Goal: Transaction & Acquisition: Purchase product/service

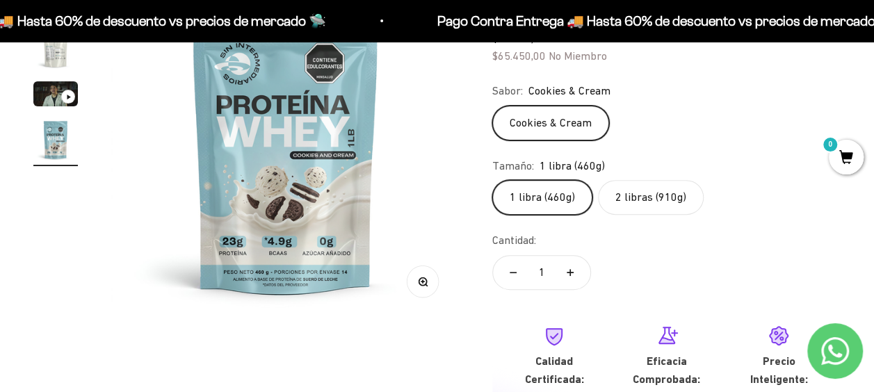
scroll to position [179, 0]
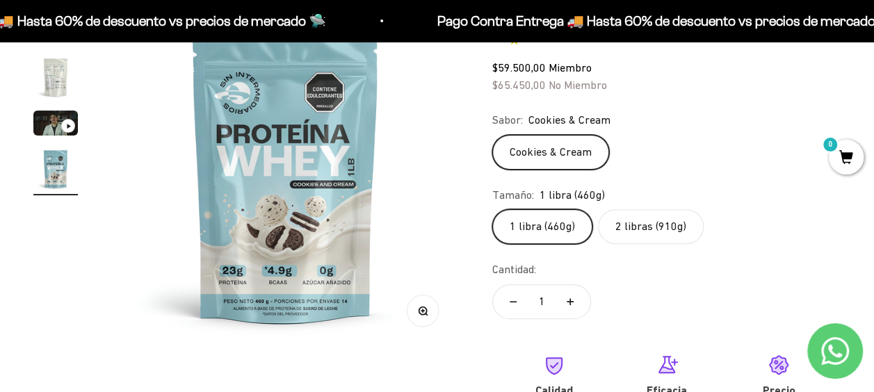
click at [58, 86] on img "Ir al artículo 2" at bounding box center [55, 77] width 45 height 45
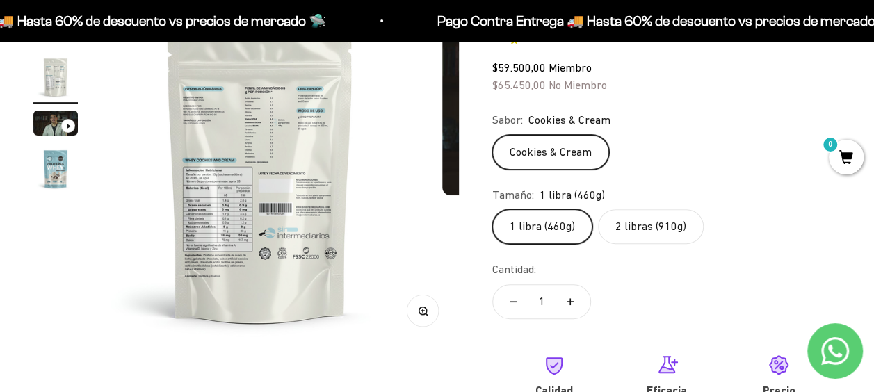
scroll to position [0, 356]
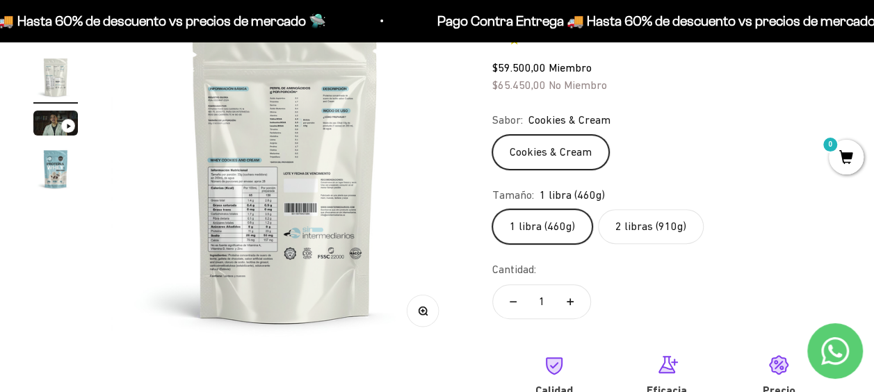
click at [314, 122] on img at bounding box center [285, 173] width 348 height 348
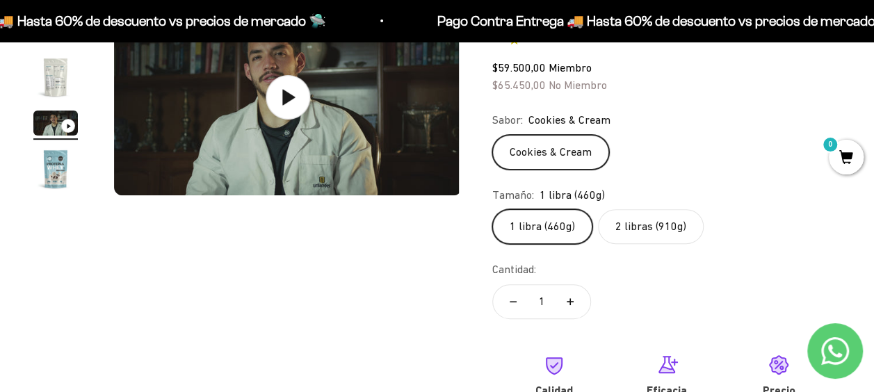
scroll to position [0, 712]
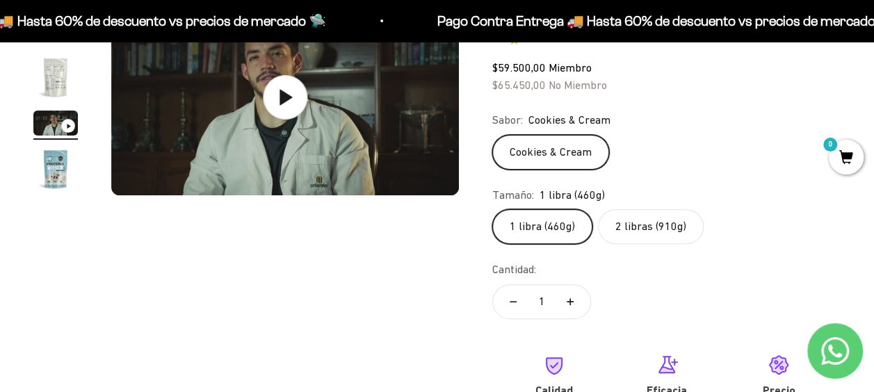
click at [65, 83] on img "Ir al artículo 2" at bounding box center [55, 77] width 45 height 45
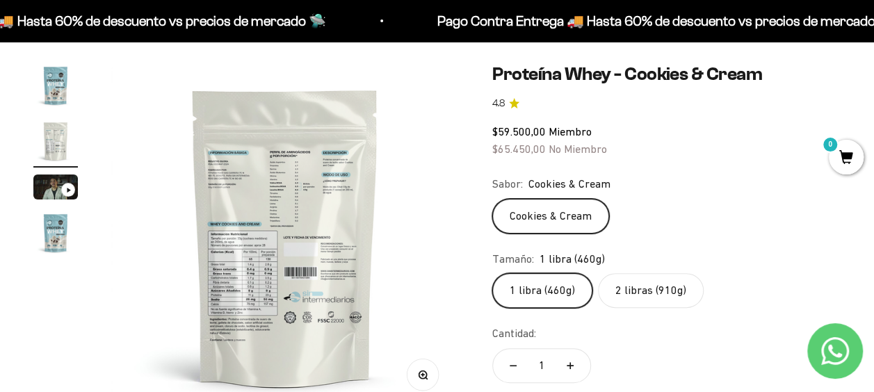
scroll to position [121, 0]
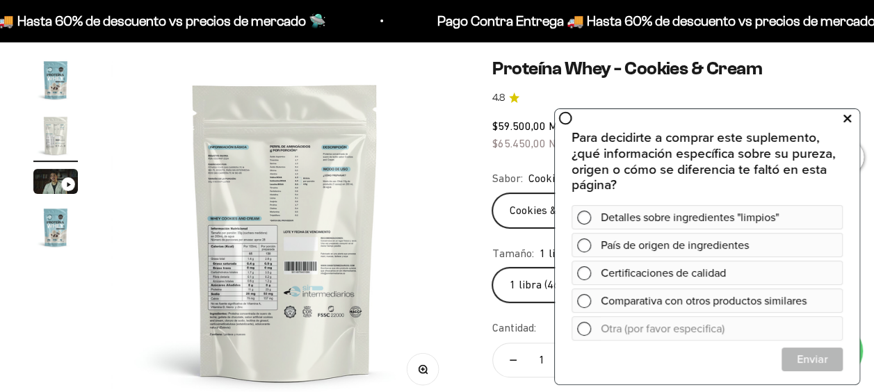
click at [849, 116] on icon at bounding box center [848, 118] width 8 height 18
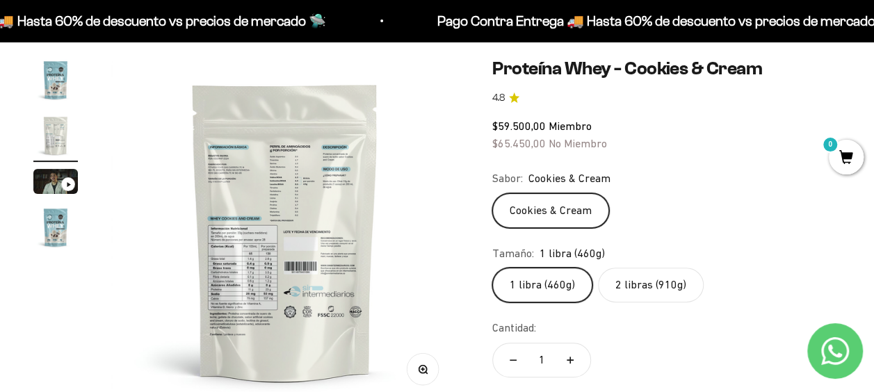
click at [419, 370] on circle "button" at bounding box center [423, 369] width 8 height 8
click at [422, 369] on icon "button" at bounding box center [422, 368] width 3 height 3
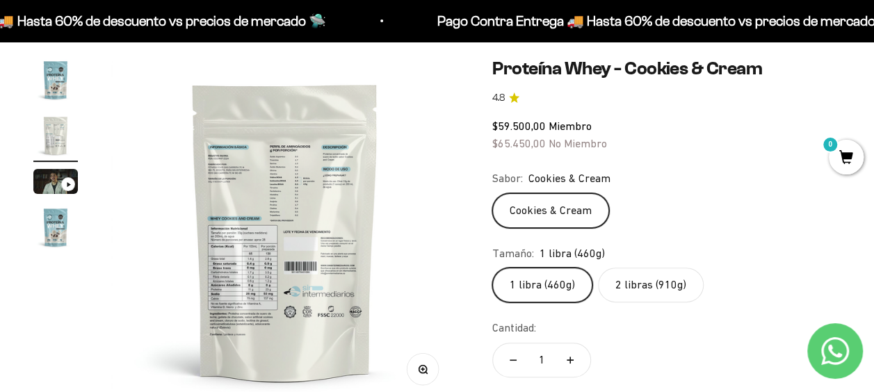
click at [421, 367] on icon "button" at bounding box center [423, 370] width 10 height 10
click at [422, 367] on icon "button" at bounding box center [423, 370] width 10 height 10
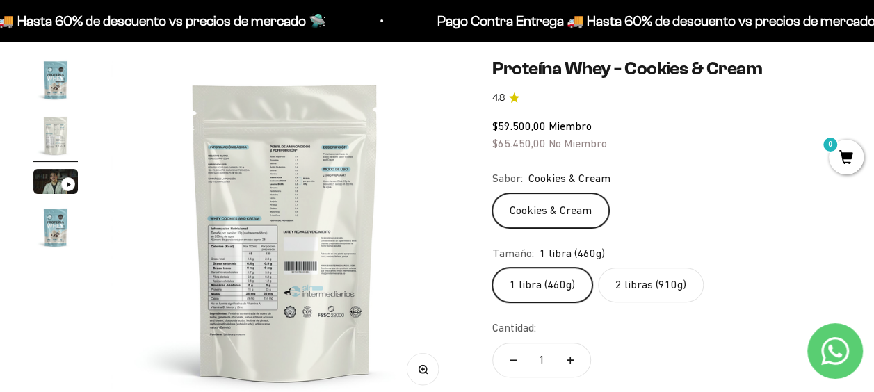
click at [422, 367] on icon "button" at bounding box center [423, 370] width 10 height 10
click at [423, 367] on icon "button" at bounding box center [423, 370] width 10 height 10
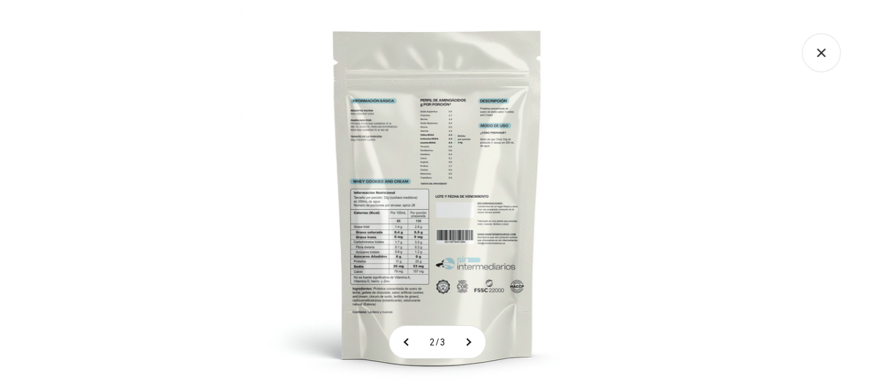
click at [663, 164] on div at bounding box center [437, 196] width 874 height 392
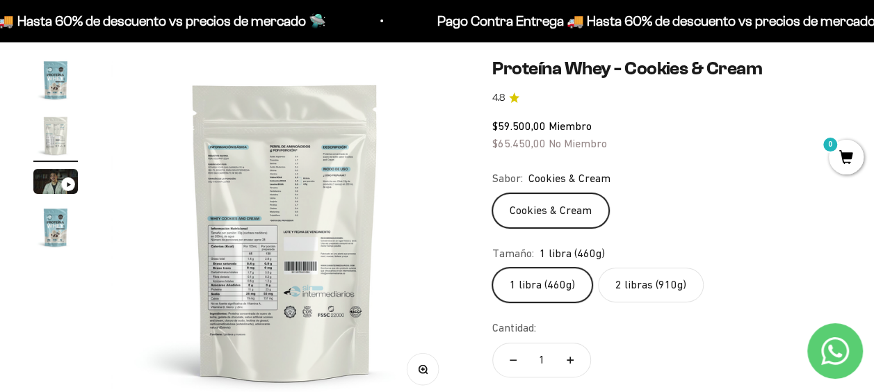
click at [629, 284] on label "2 libras (910g)" at bounding box center [651, 285] width 106 height 35
click at [492, 268] on input "2 libras (910g)" at bounding box center [492, 267] width 1 height 1
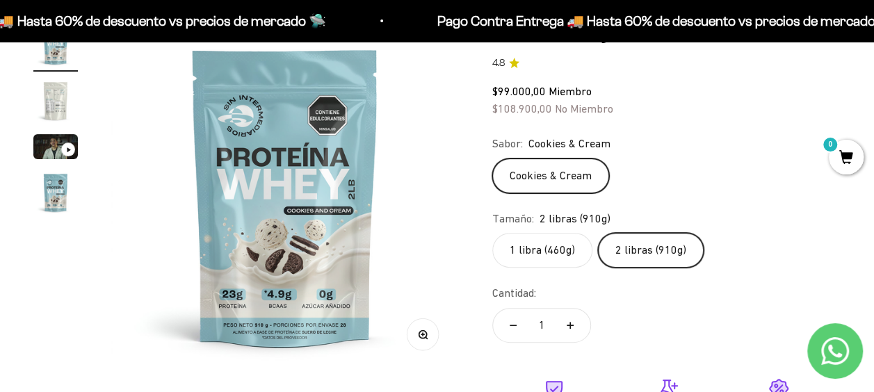
scroll to position [139, 0]
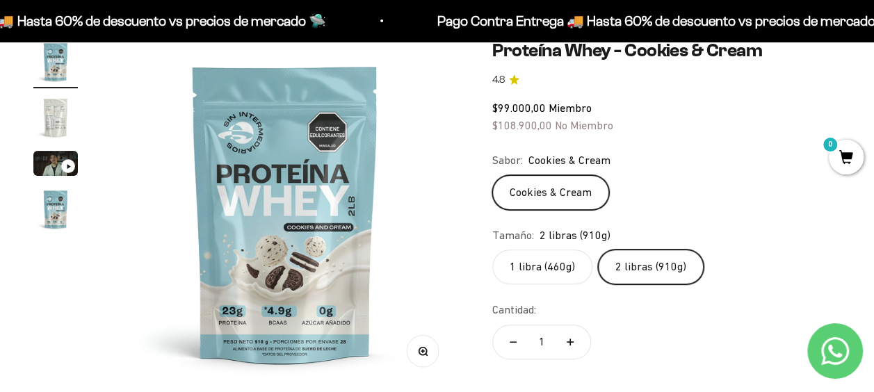
click at [50, 112] on img "Ir al artículo 2" at bounding box center [55, 117] width 45 height 45
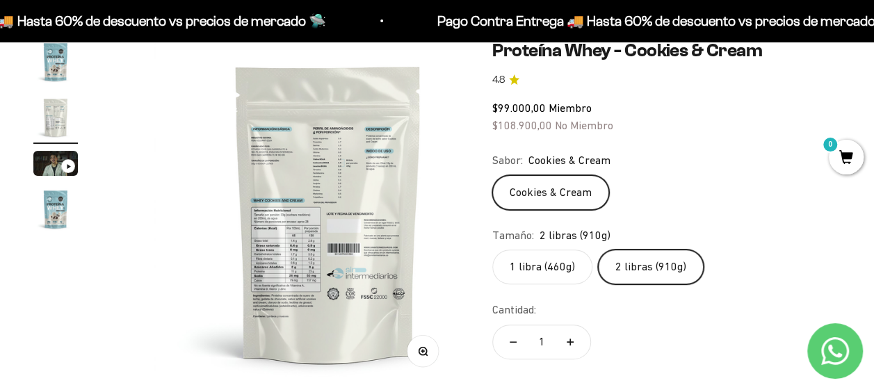
scroll to position [0, 356]
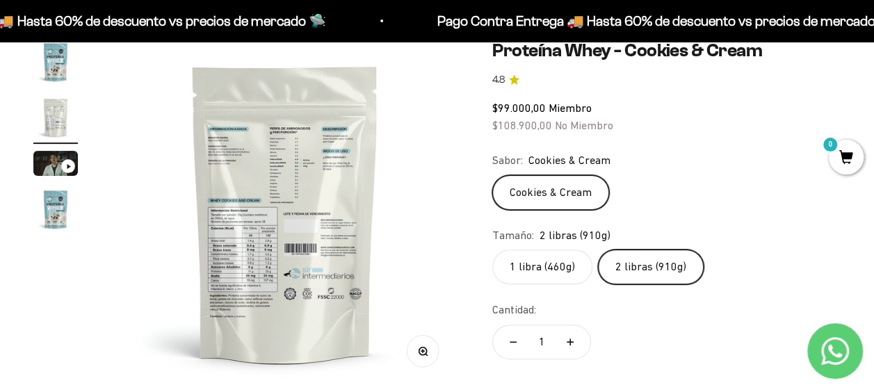
click at [421, 348] on icon "button" at bounding box center [423, 352] width 10 height 10
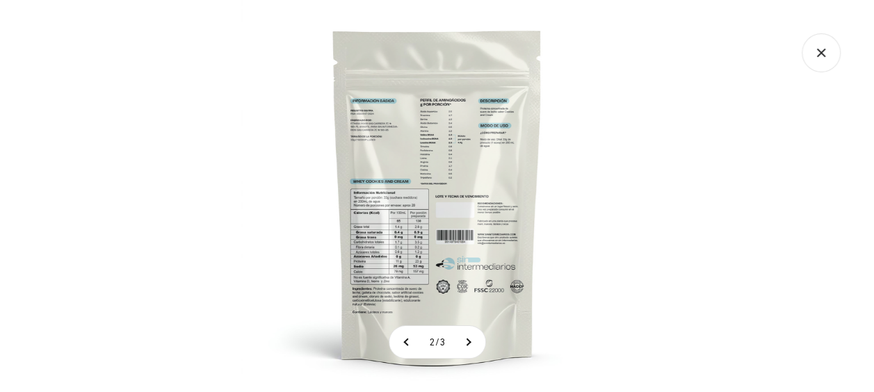
click at [417, 239] on img at bounding box center [437, 196] width 392 height 392
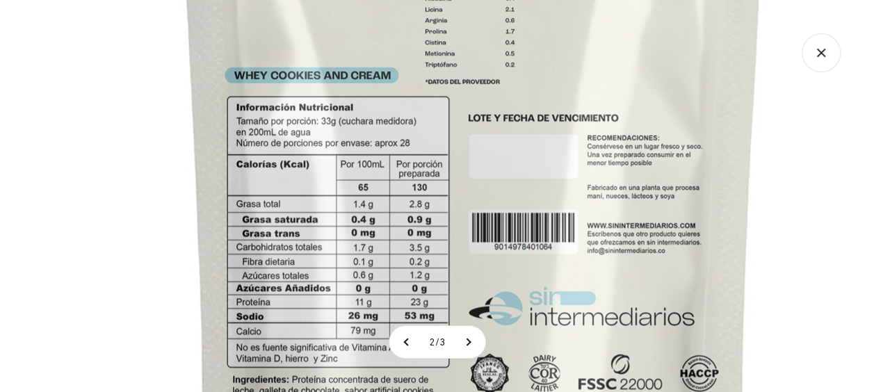
click at [828, 138] on img at bounding box center [473, 116] width 1113 height 1113
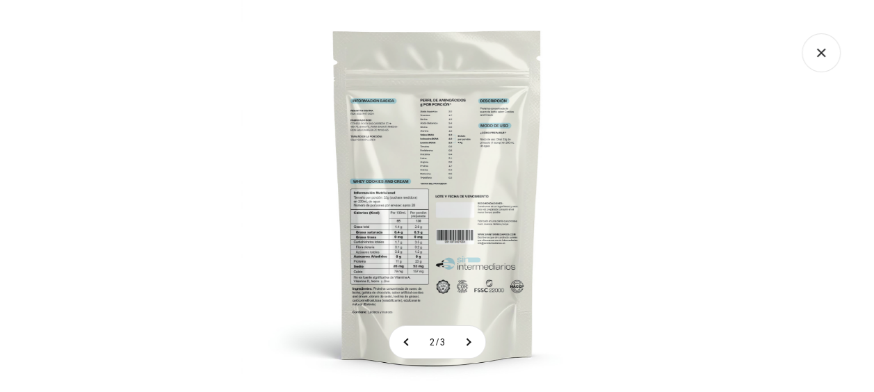
click at [819, 147] on div at bounding box center [437, 196] width 874 height 392
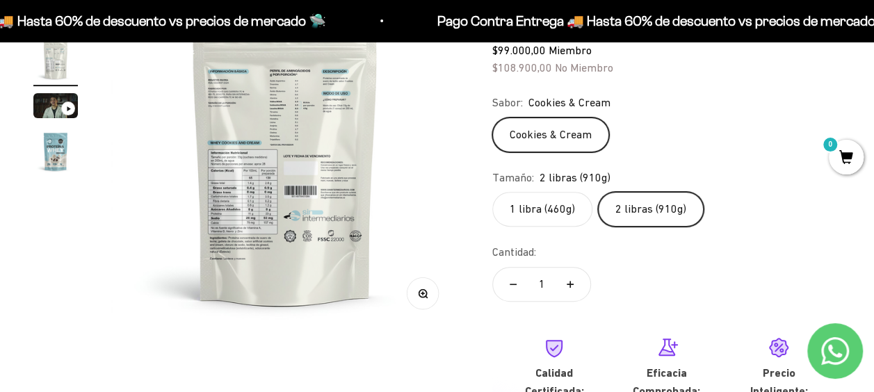
scroll to position [220, 0]
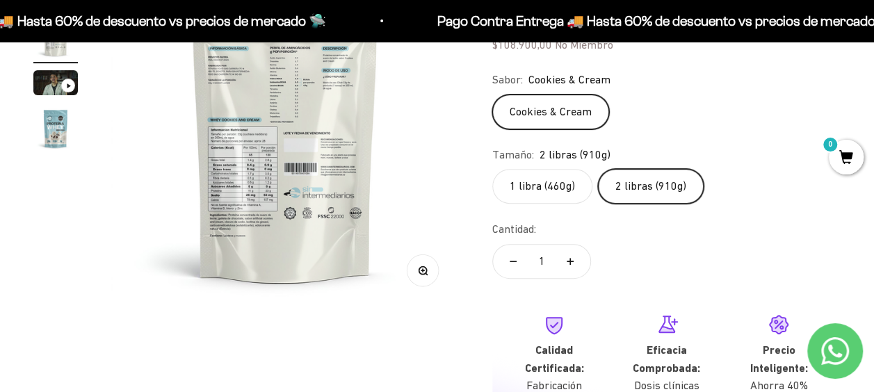
click at [277, 167] on img at bounding box center [285, 133] width 348 height 348
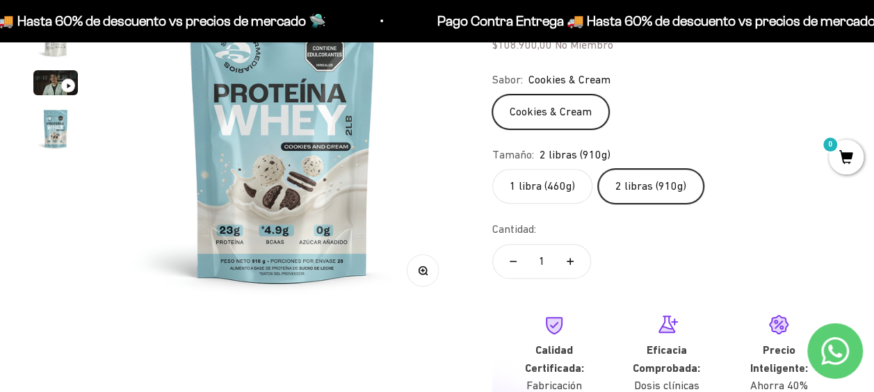
scroll to position [0, 0]
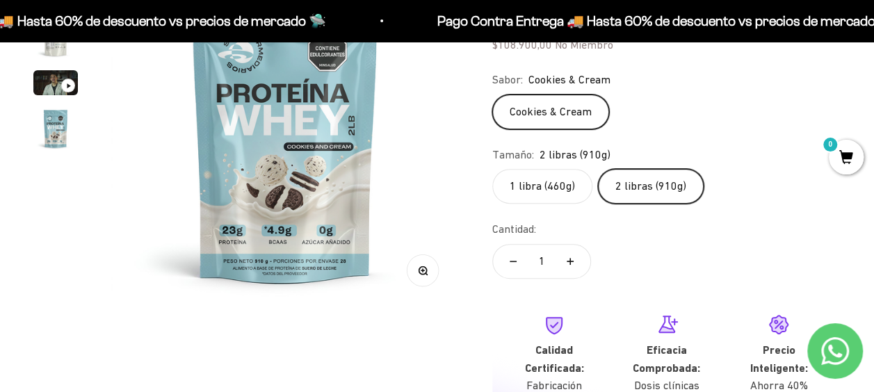
click at [446, 160] on img at bounding box center [285, 133] width 348 height 348
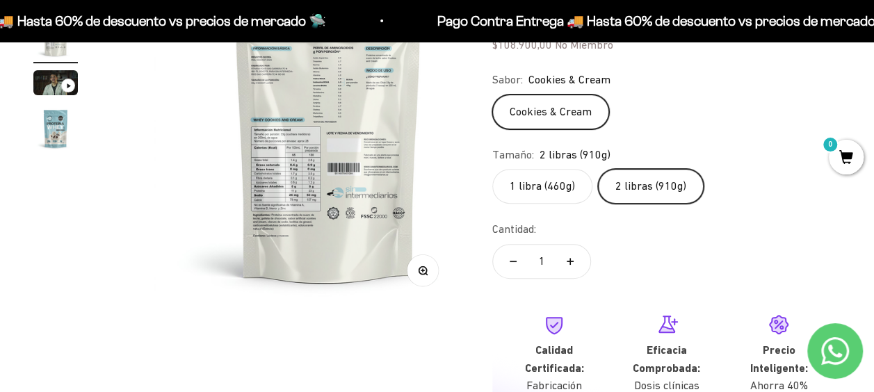
scroll to position [0, 356]
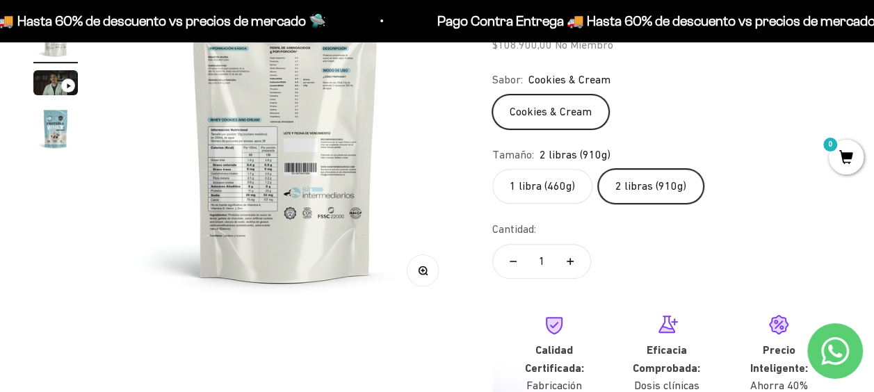
click at [421, 270] on icon "button" at bounding box center [422, 269] width 3 height 3
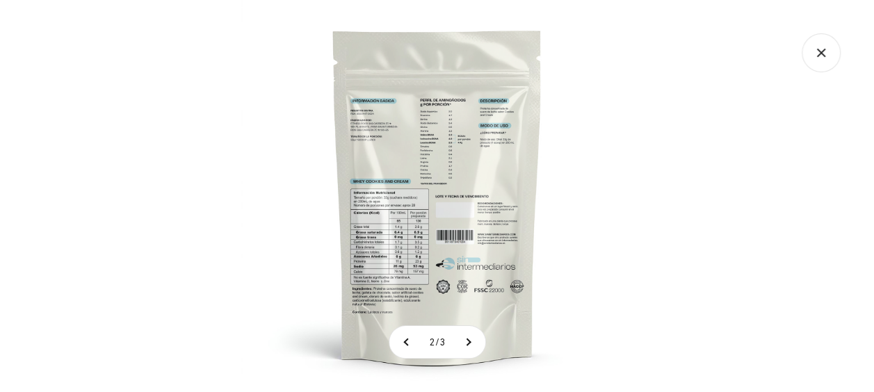
click at [241, 0] on div at bounding box center [241, 0] width 0 height 0
click at [402, 228] on img at bounding box center [437, 196] width 392 height 392
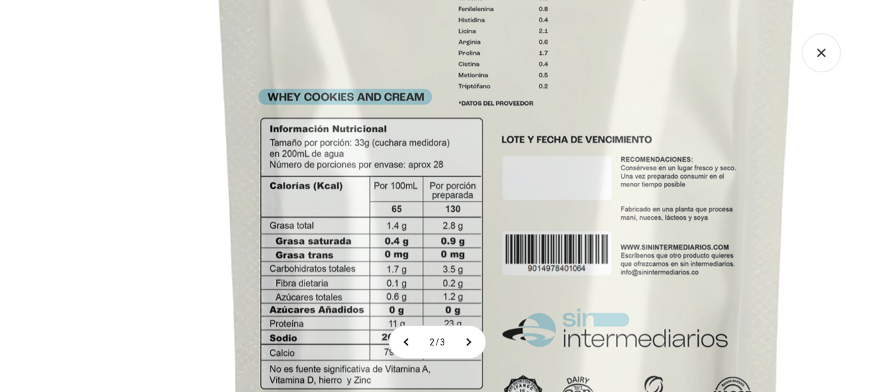
click at [410, 206] on img at bounding box center [507, 138] width 1113 height 1113
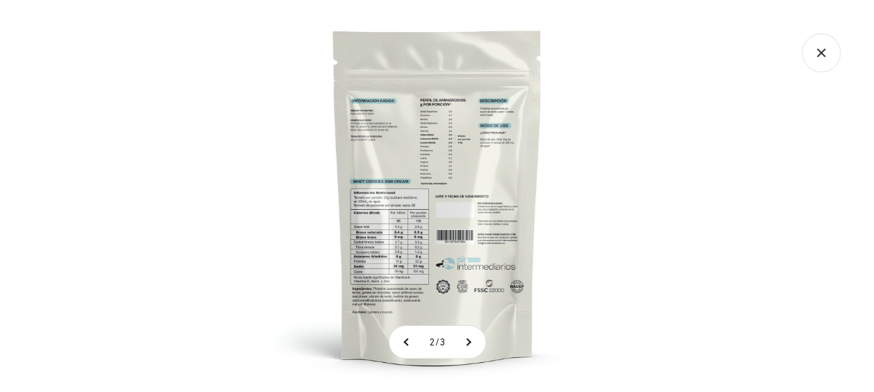
click at [410, 206] on img at bounding box center [437, 196] width 392 height 392
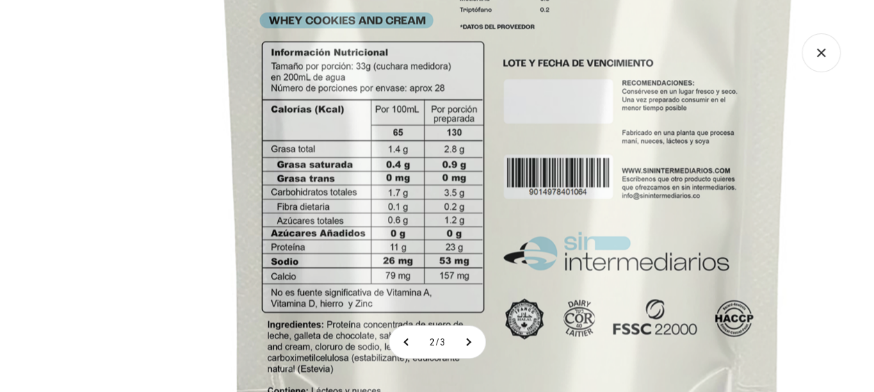
click at [469, 138] on img at bounding box center [508, 62] width 1113 height 1113
